Goal: Check status: Check status

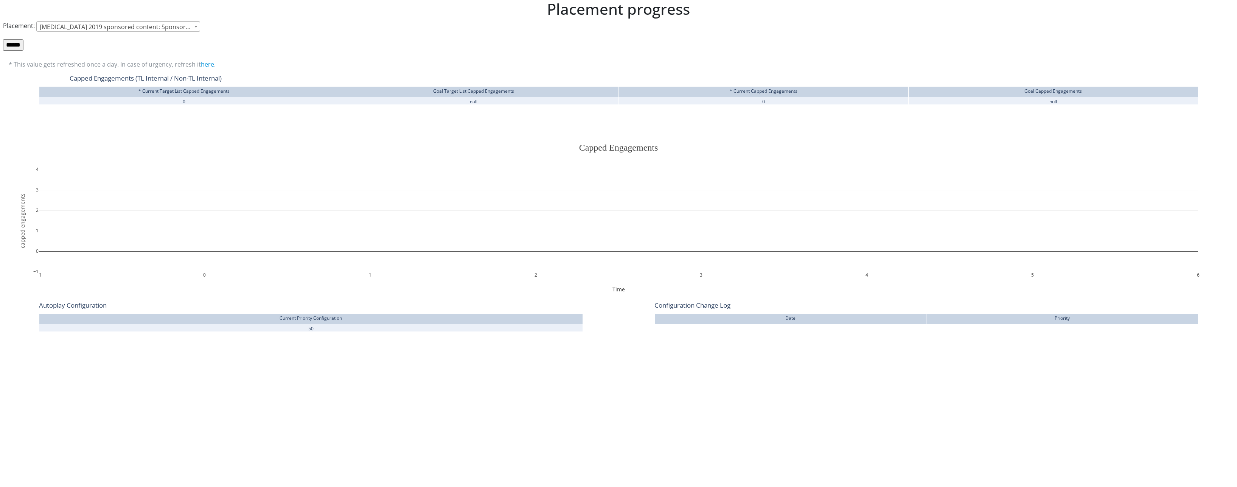
click at [137, 28] on span "Imbruvica 2019 sponsored content: Sponsored content" at bounding box center [118, 27] width 163 height 11
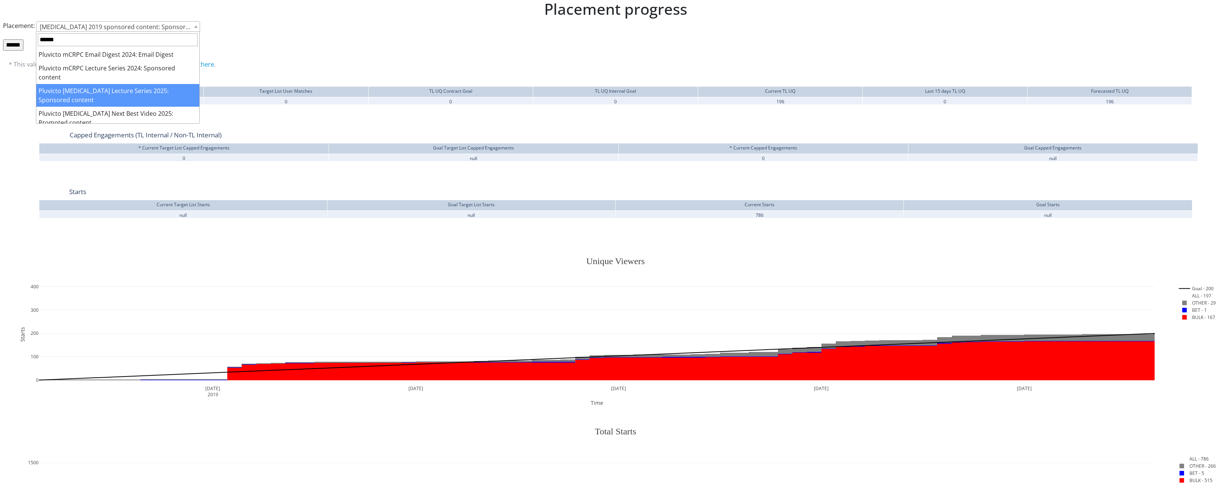
type input "******"
select select "****"
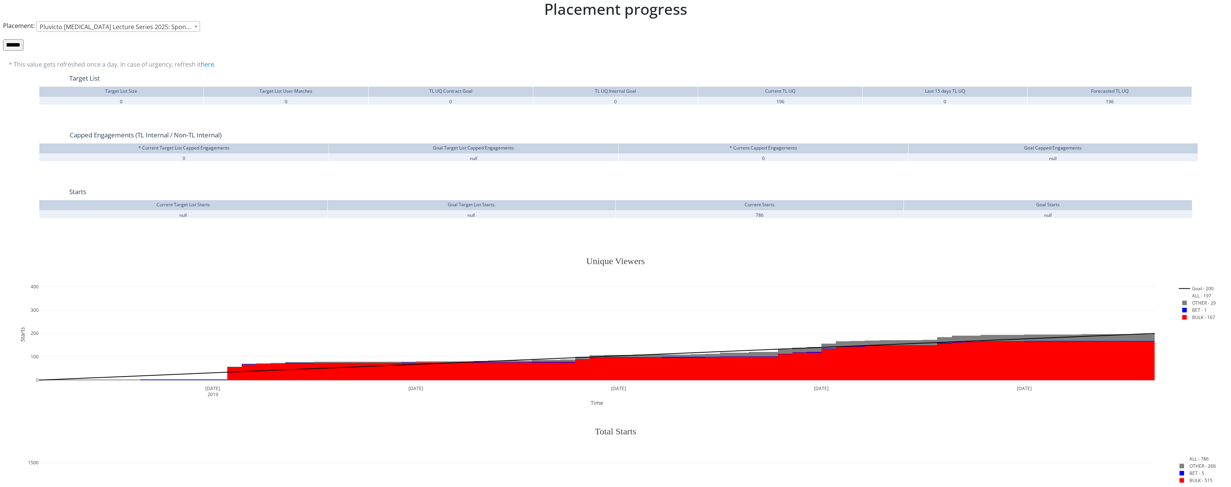
click at [19, 45] on input "******" at bounding box center [13, 44] width 20 height 11
